Goal: Information Seeking & Learning: Learn about a topic

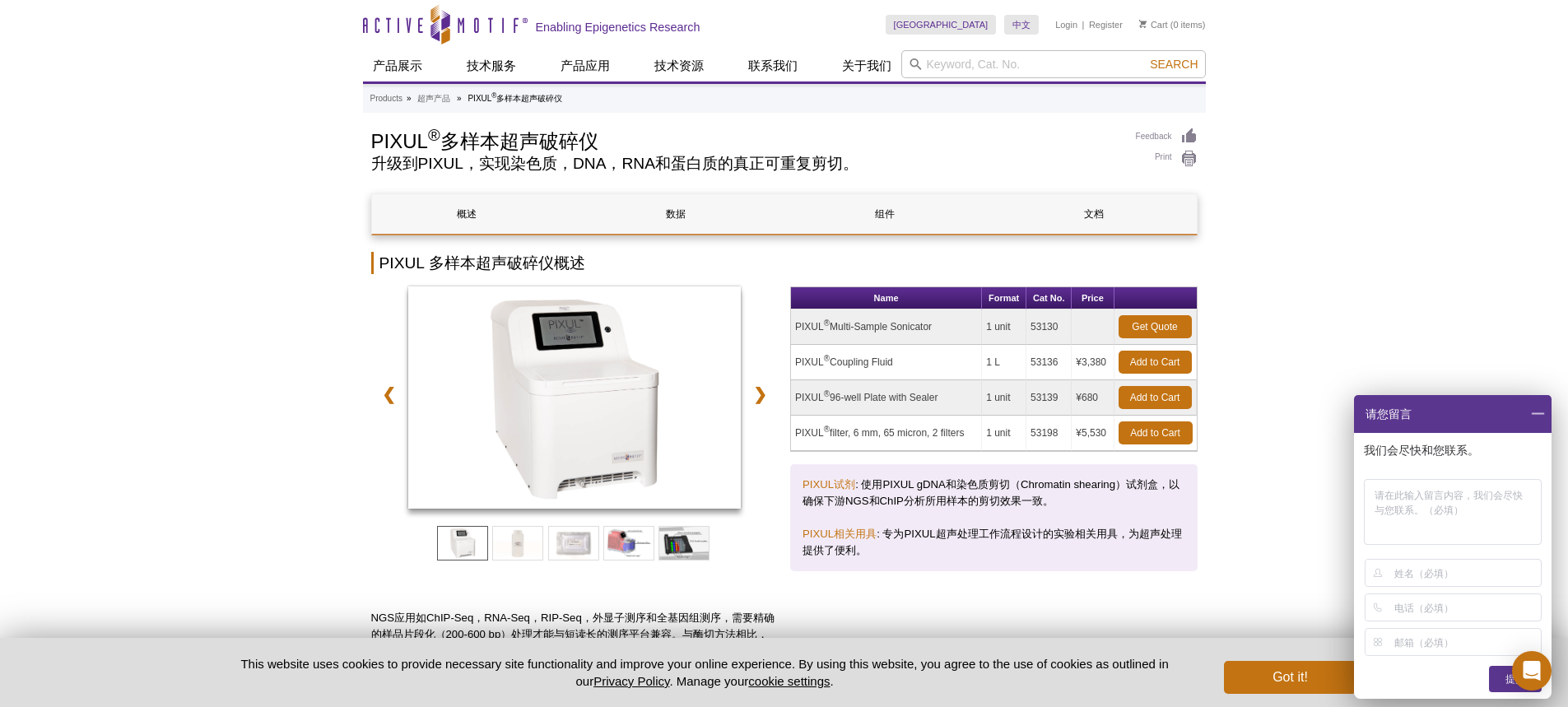
click at [921, 329] on td "PIXUL ® Multi-Sample Sonicator" at bounding box center [886, 327] width 191 height 35
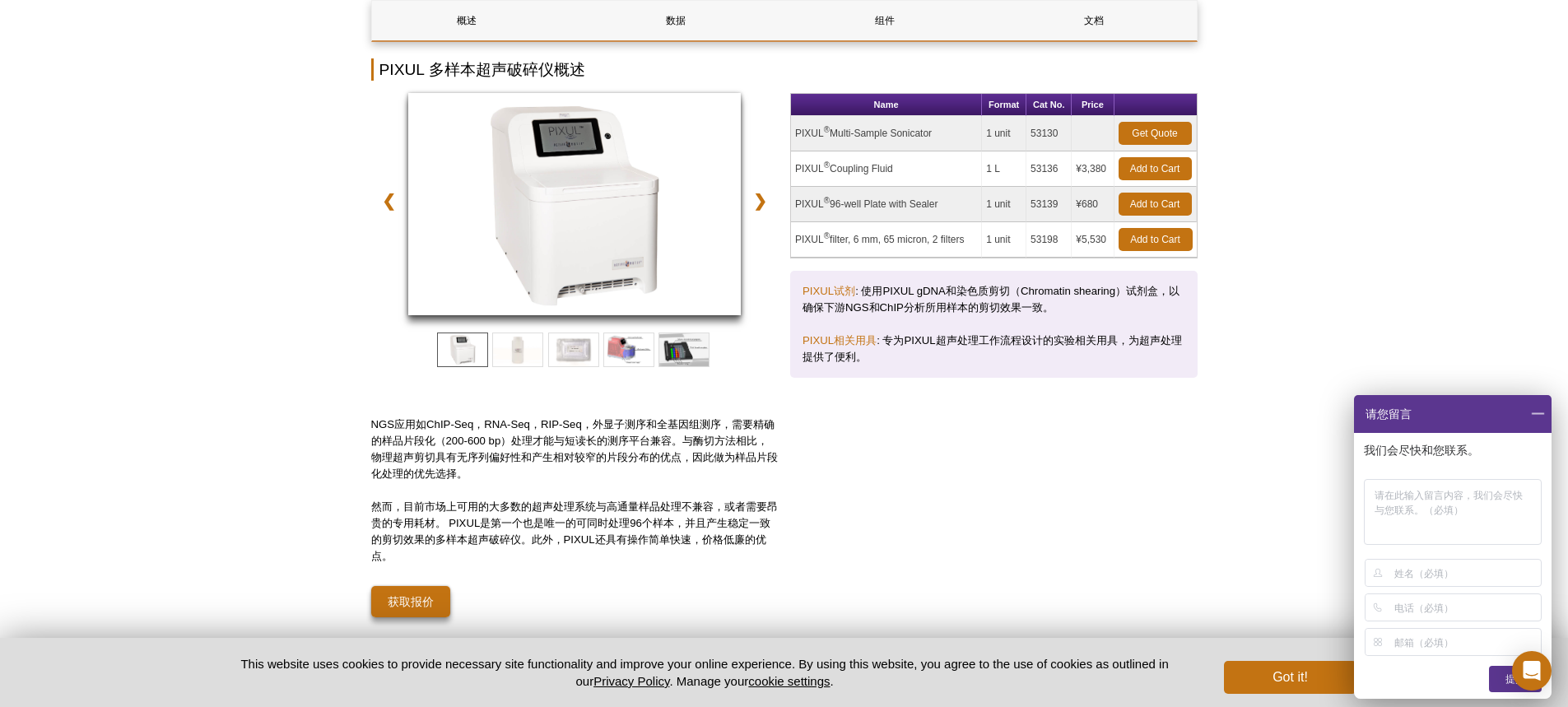
scroll to position [247, 0]
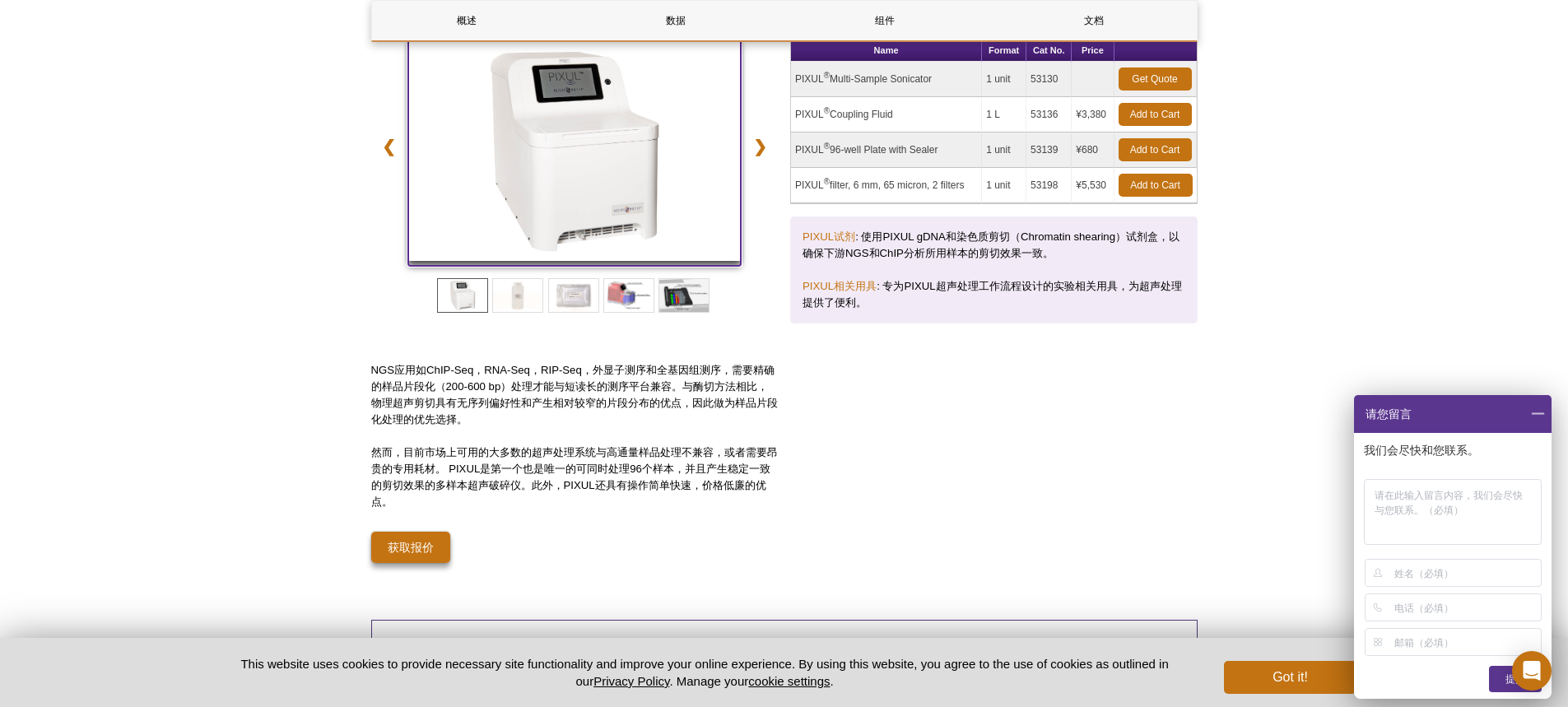
click at [584, 203] on img at bounding box center [575, 149] width 333 height 222
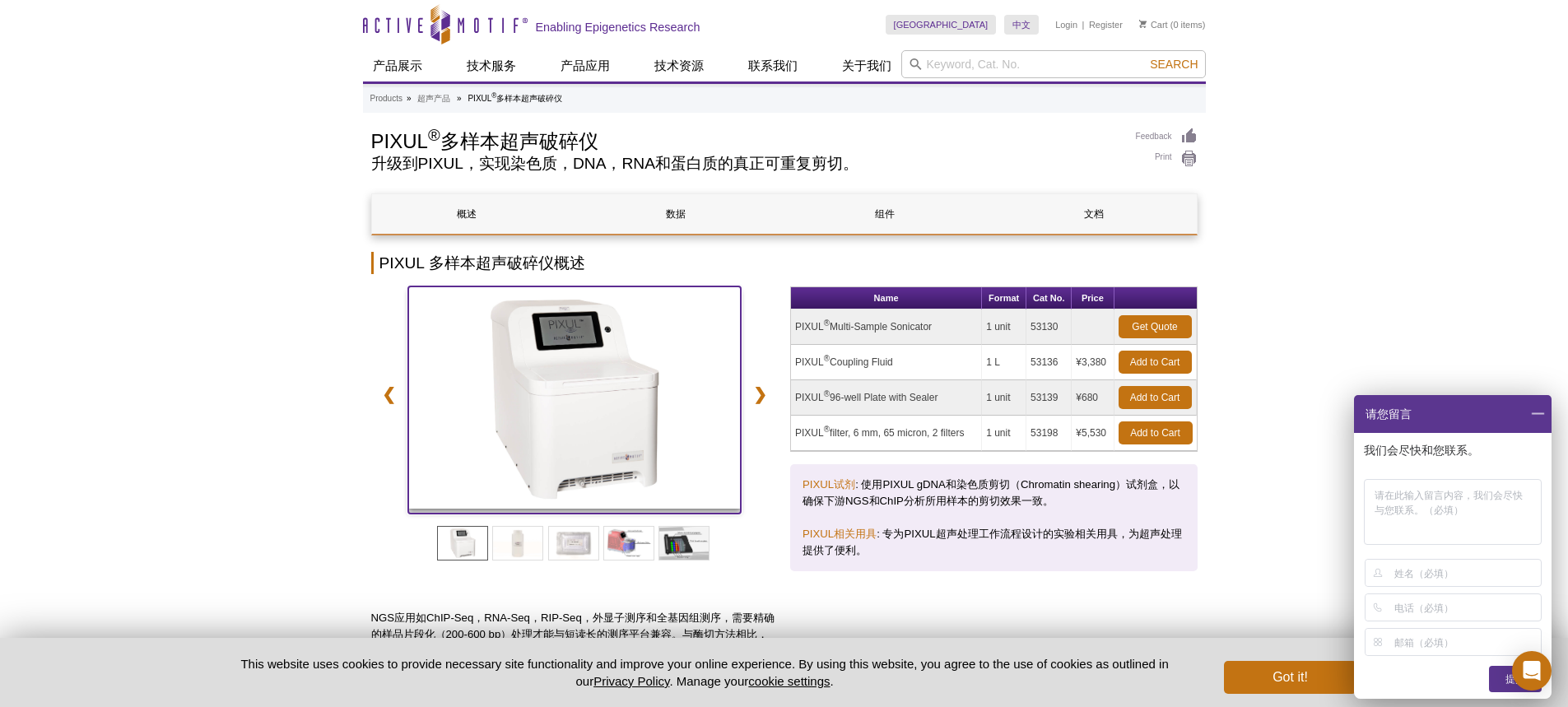
scroll to position [165, 0]
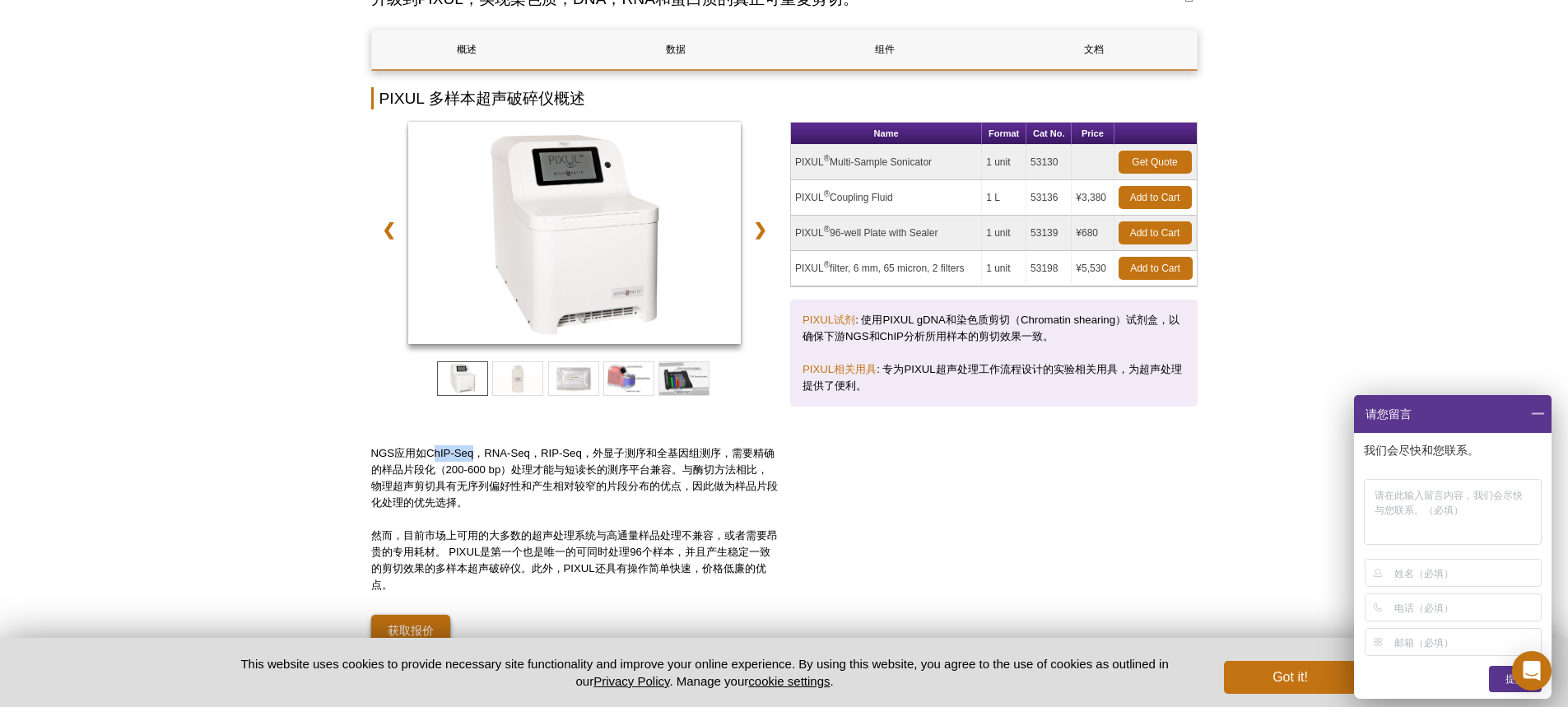
drag, startPoint x: 433, startPoint y: 453, endPoint x: 474, endPoint y: 450, distance: 41.1
click at [474, 450] on p "NGS应用如ChIP-Seq，RNA-Seq，RIP-Seq，外显子测序和全基因组测序，需要精确的样品片段化（200-600 bp）处理才能与短读长的测序平台…" at bounding box center [575, 478] width 408 height 66
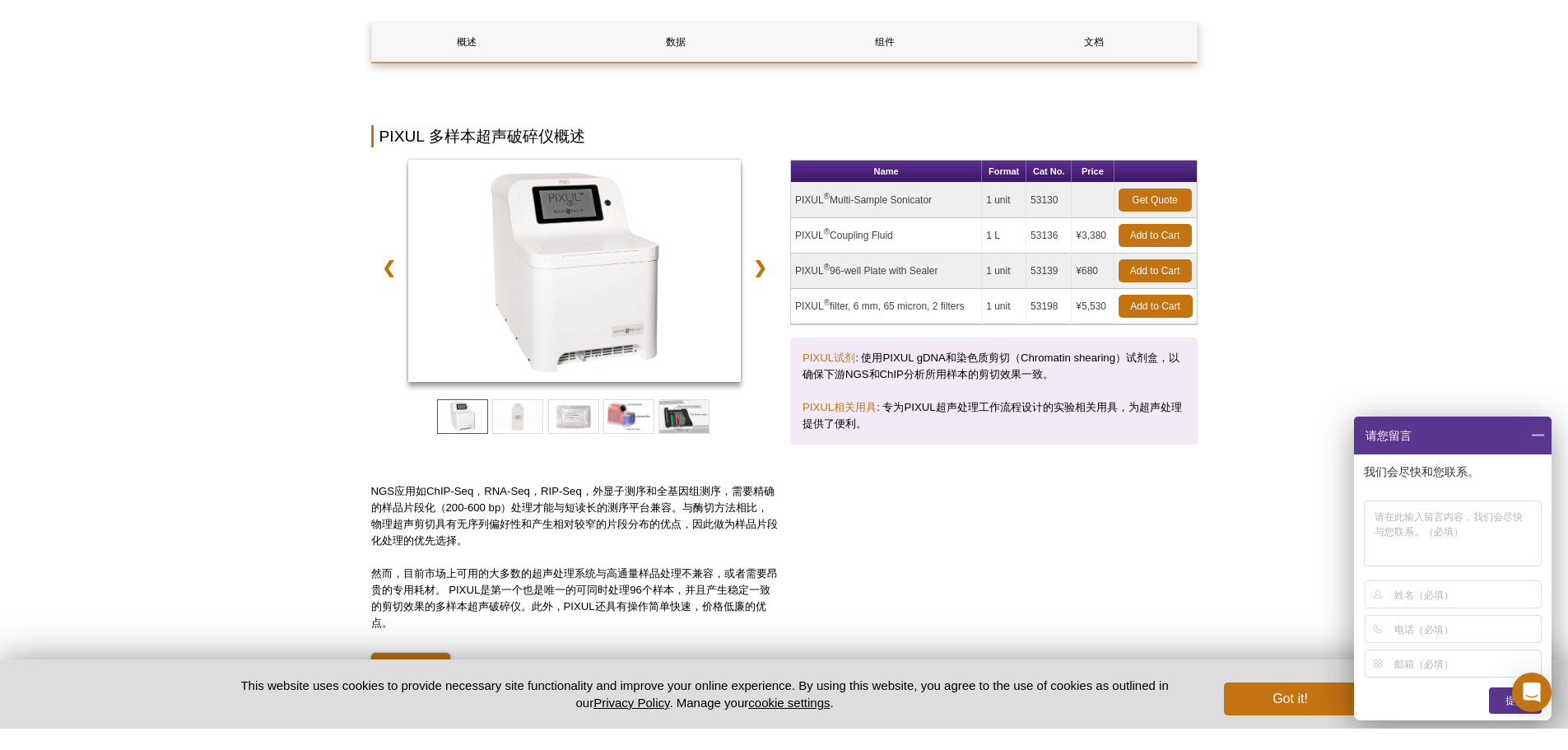
scroll to position [0, 0]
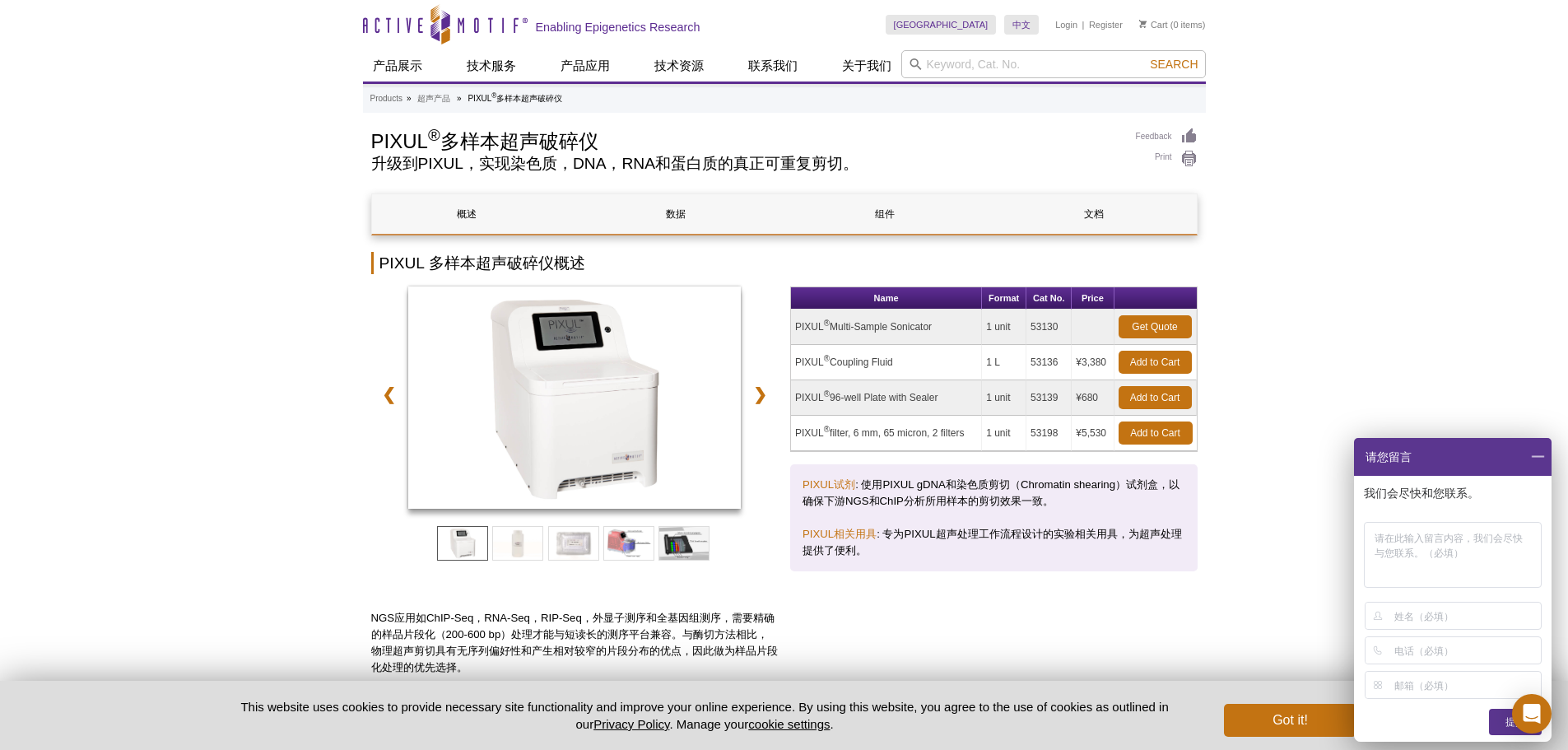
click at [549, 171] on h2 "升级到PIXUL，实现染色质，DNA，RNA和蛋白质的真正可重复剪切。" at bounding box center [746, 164] width 748 height 14
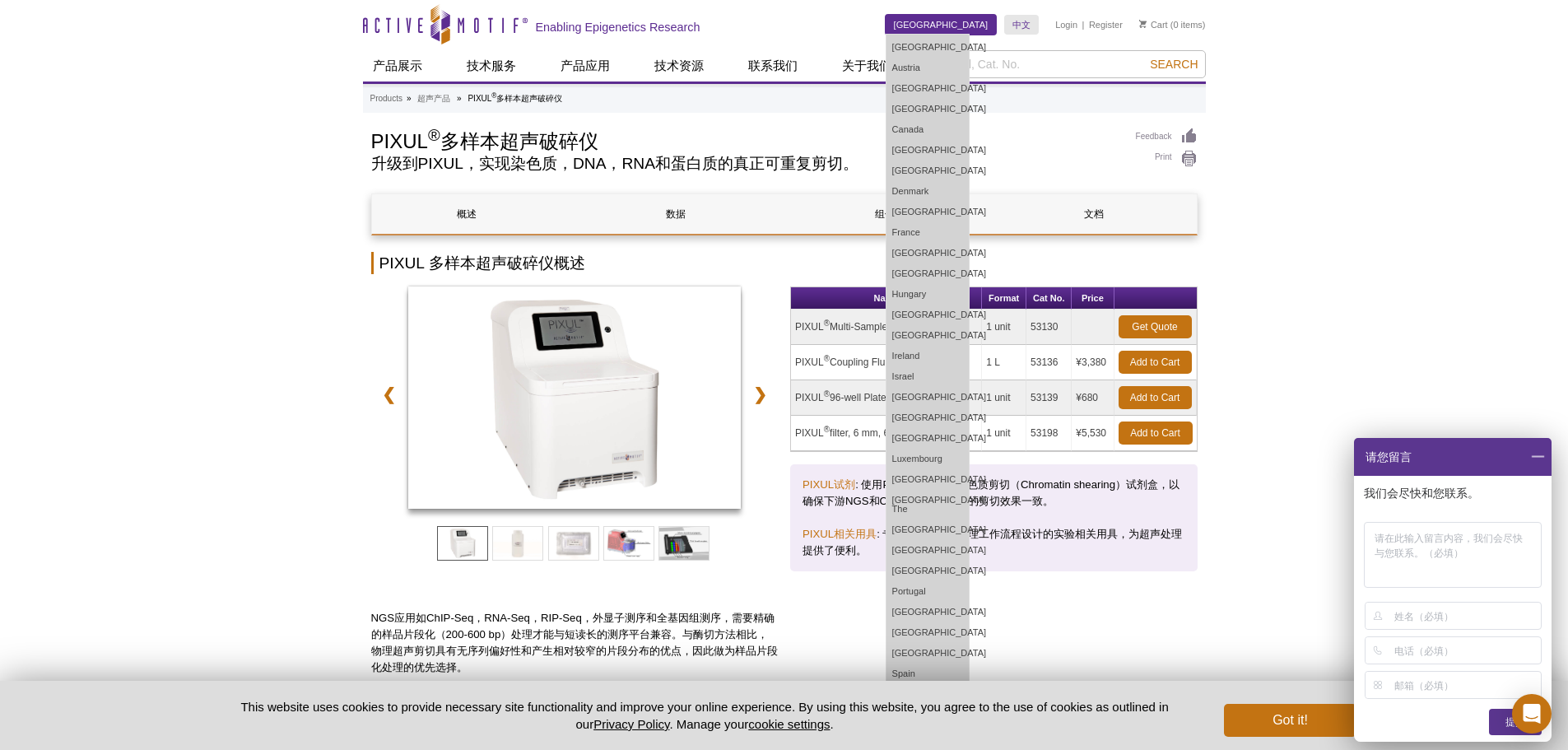
click at [973, 23] on link "[GEOGRAPHIC_DATA]" at bounding box center [941, 24] width 111 height 20
click at [983, 23] on link "[GEOGRAPHIC_DATA]" at bounding box center [941, 24] width 111 height 20
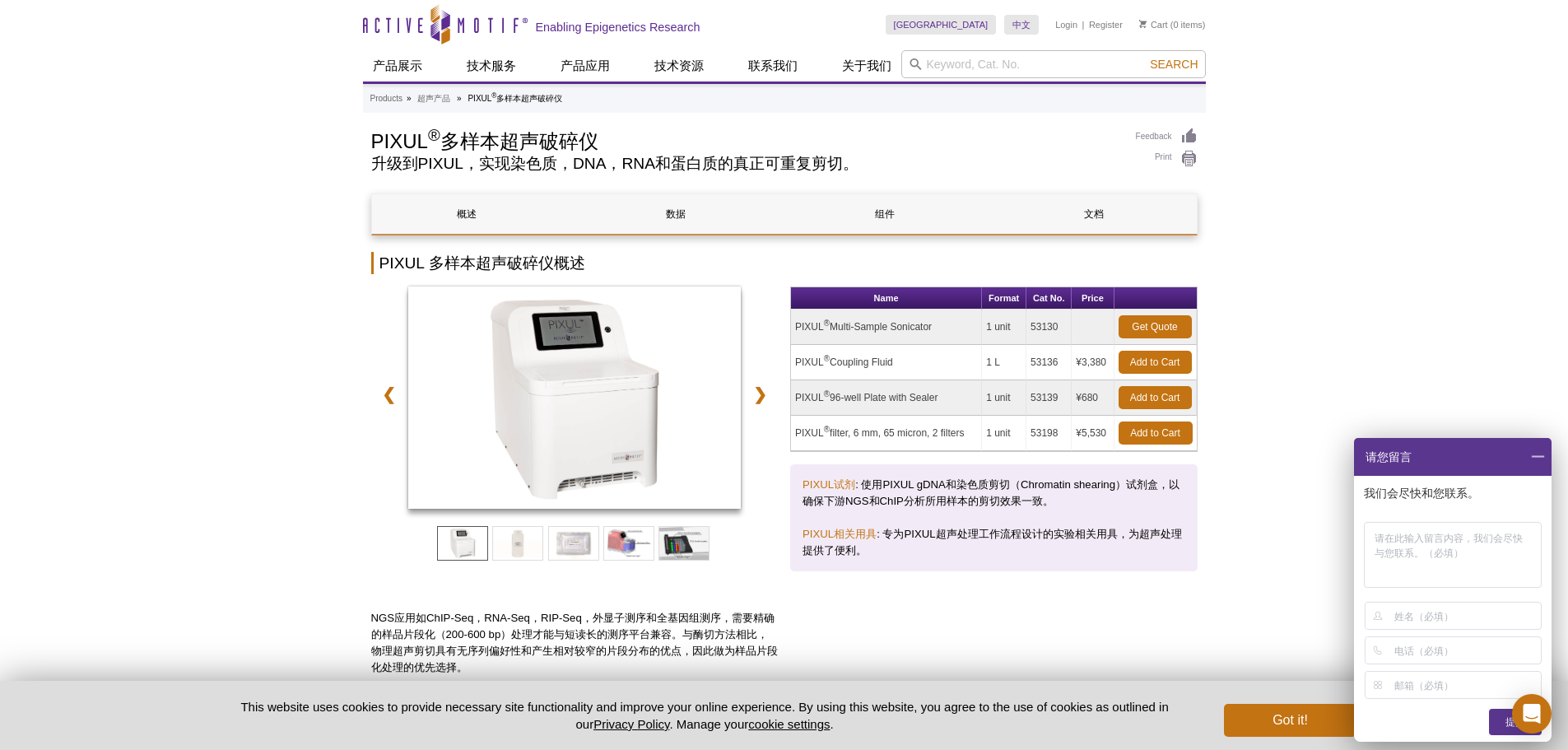
drag, startPoint x: 263, startPoint y: 287, endPoint x: 278, endPoint y: 291, distance: 15.5
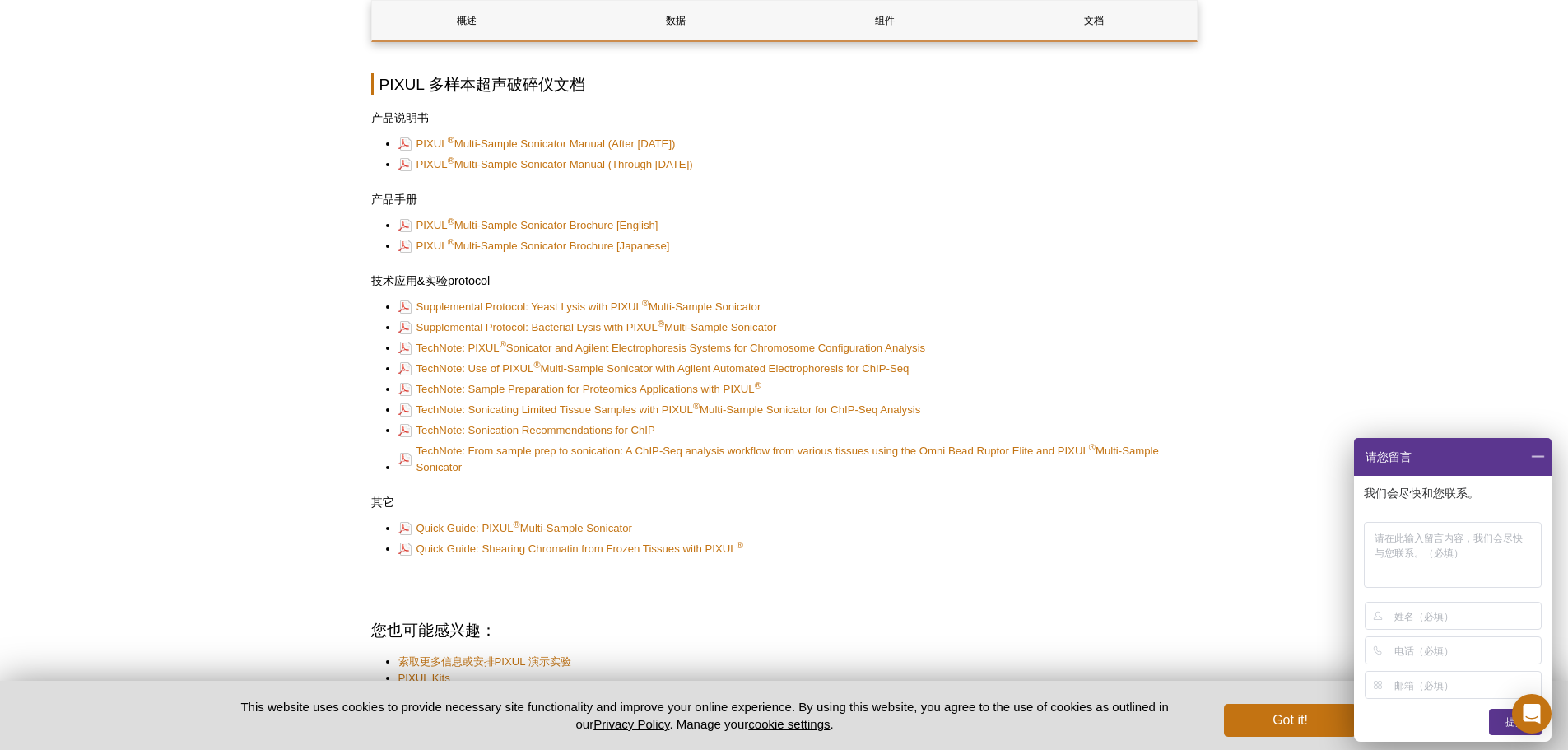
scroll to position [3227, 0]
